Goal: Information Seeking & Learning: Learn about a topic

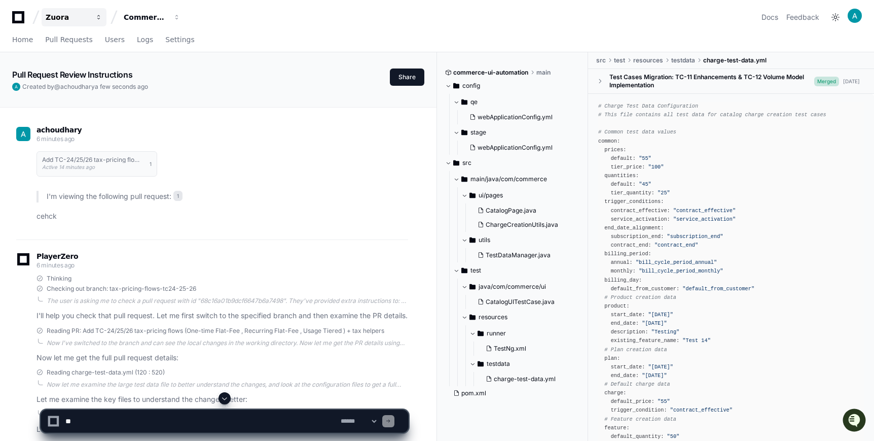
click at [52, 22] on div "Zuora" at bounding box center [68, 17] width 44 height 10
click at [85, 79] on span "Zuora" at bounding box center [86, 74] width 22 height 12
click at [852, 17] on img at bounding box center [855, 16] width 14 height 14
click at [714, 19] on div "Zuora CommerceTest Docs Feedback Signed in as achoudhary@zuora.com User Setting…" at bounding box center [437, 17] width 850 height 18
click at [75, 37] on span "Pull Requests" at bounding box center [68, 40] width 47 height 6
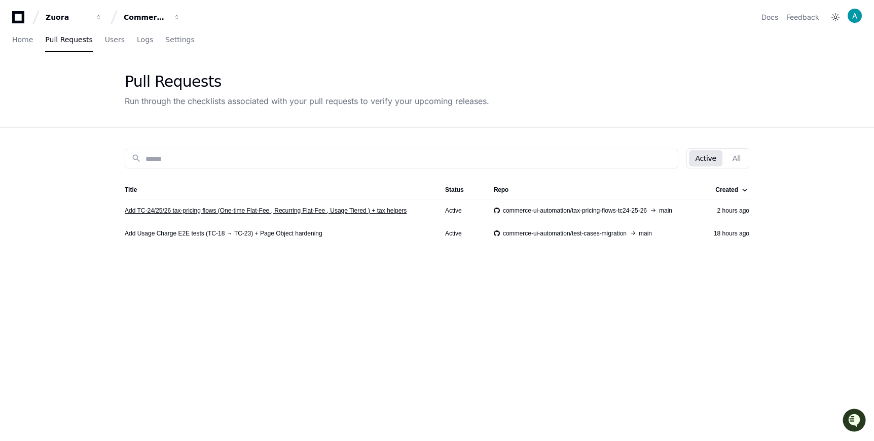
click at [212, 208] on link "Add TC-24/25/26 tax-pricing flows (One-time Flat-Fee , Recurring Flat-Fee , Usa…" at bounding box center [266, 210] width 282 height 8
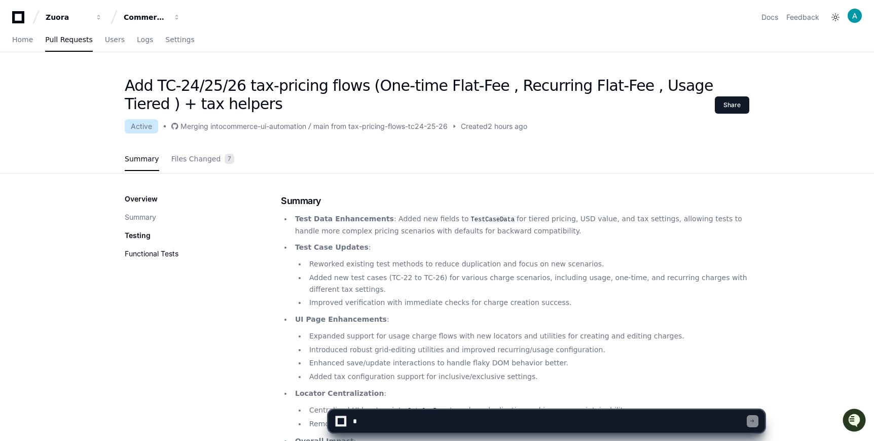
click at [156, 253] on button "Functional Tests" at bounding box center [152, 253] width 54 height 10
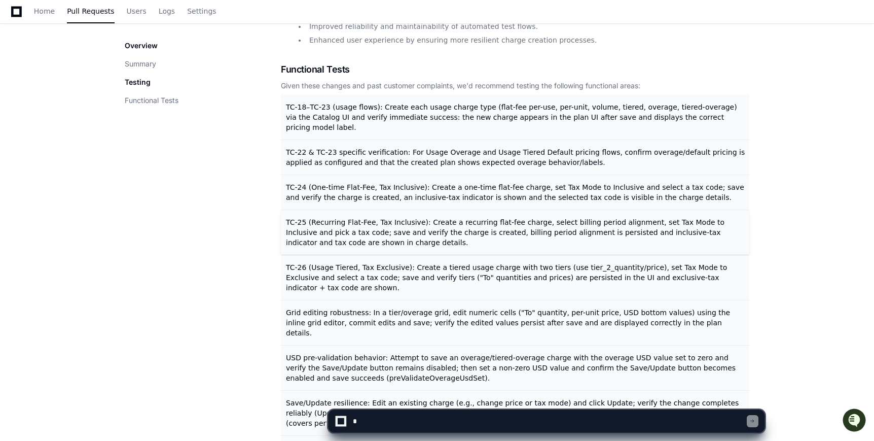
scroll to position [454, 0]
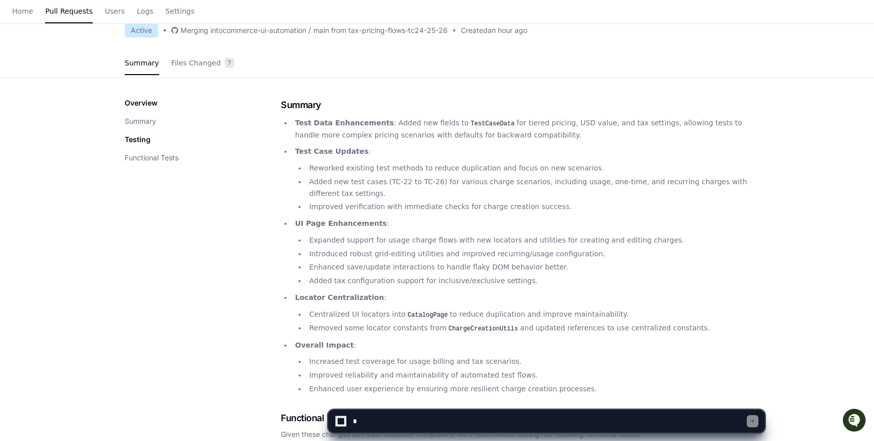
scroll to position [99, 0]
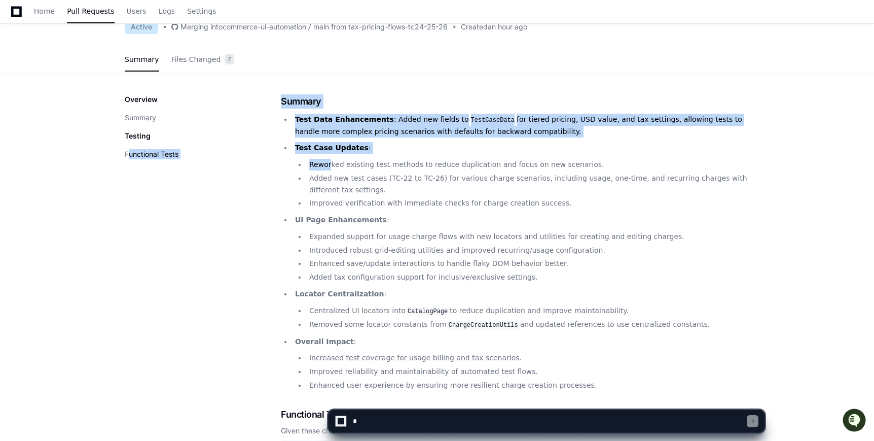
drag, startPoint x: 277, startPoint y: 100, endPoint x: 324, endPoint y: 153, distance: 70.4
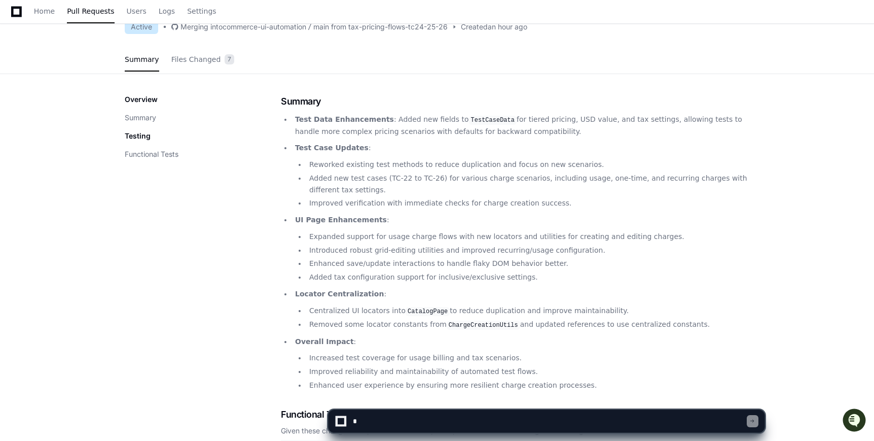
click at [270, 150] on div "Overview Summary Testing Functional Tests" at bounding box center [203, 126] width 156 height 65
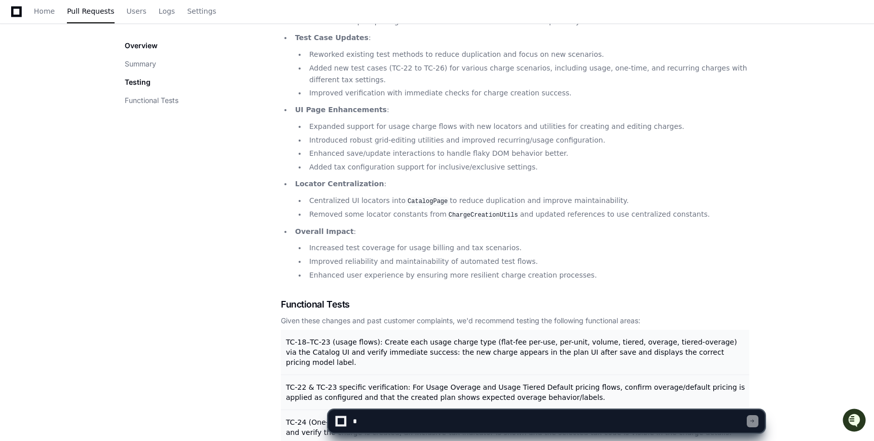
scroll to position [0, 0]
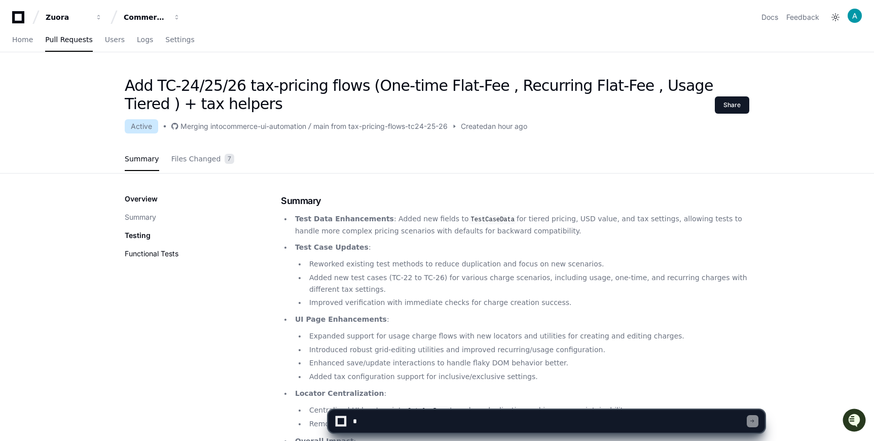
click at [163, 257] on button "Functional Tests" at bounding box center [152, 253] width 54 height 10
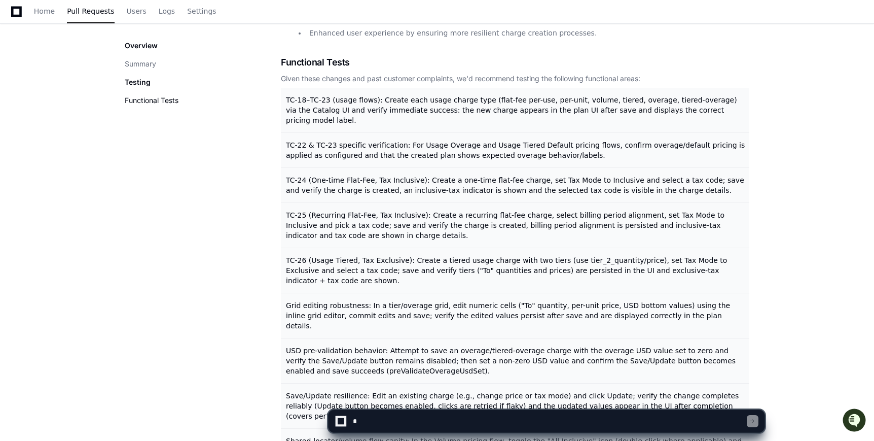
scroll to position [454, 0]
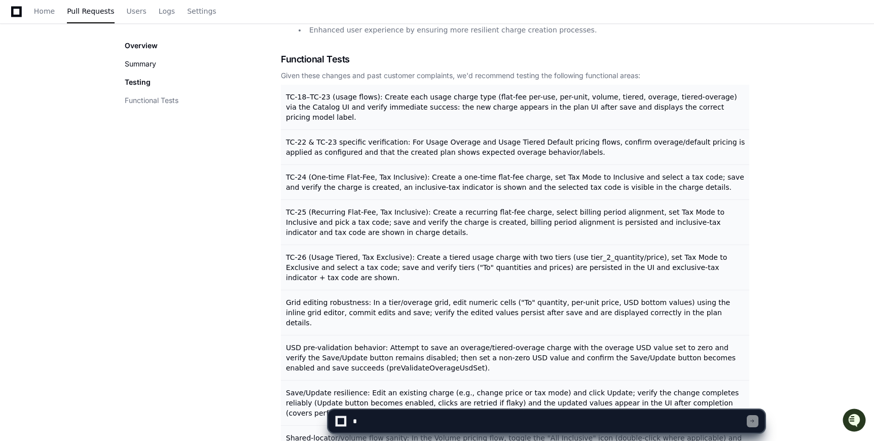
click at [146, 60] on button "Summary" at bounding box center [140, 64] width 31 height 10
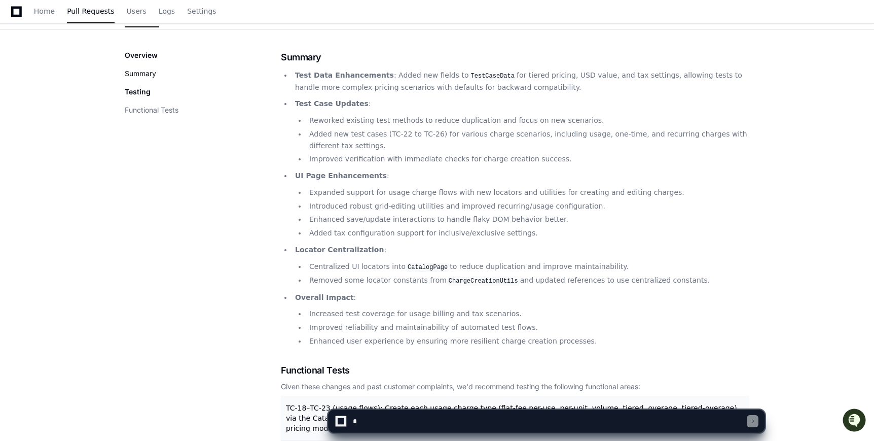
scroll to position [143, 0]
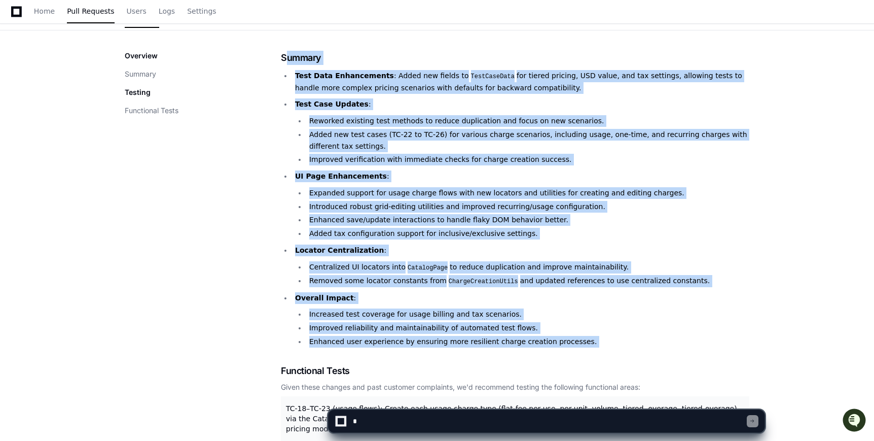
drag, startPoint x: 583, startPoint y: 347, endPoint x: 283, endPoint y: 64, distance: 412.5
click at [283, 64] on div "Summary Test Data Enhancements : Added new fields to TestCaseData for tiered pr…" at bounding box center [515, 434] width 469 height 766
copy div "Summary Test Data Enhancements : Added new fields to TestCaseData for tiered pr…"
